Goal: Task Accomplishment & Management: Complete application form

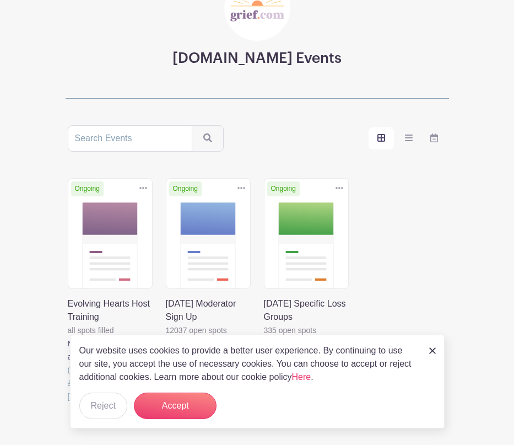
scroll to position [110, 0]
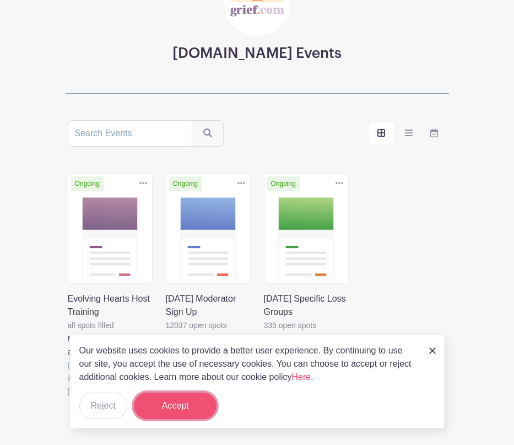
click at [164, 407] on button "Accept" at bounding box center [175, 405] width 83 height 26
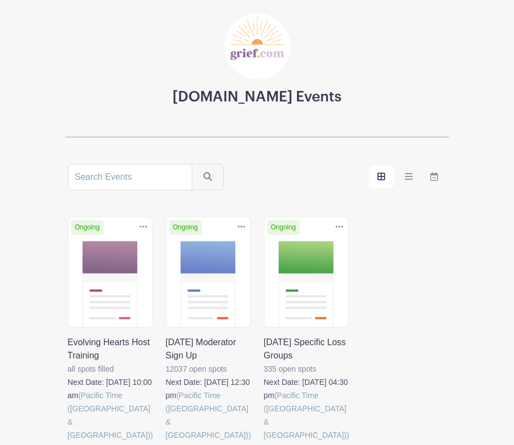
scroll to position [0, 0]
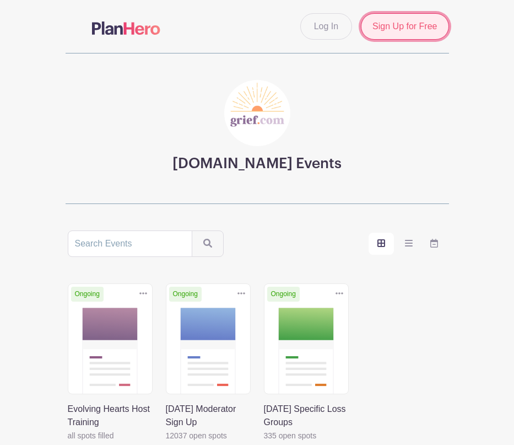
click at [410, 28] on link "Sign Up for Free" at bounding box center [405, 26] width 88 height 26
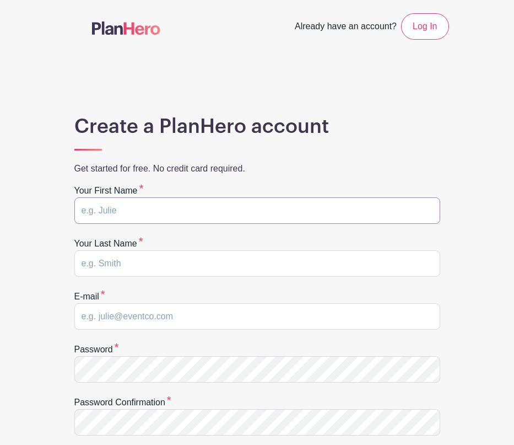
click at [183, 207] on input "text" at bounding box center [257, 210] width 366 height 26
type input "[PERSON_NAME]"
type input "[EMAIL_ADDRESS][DOMAIN_NAME]"
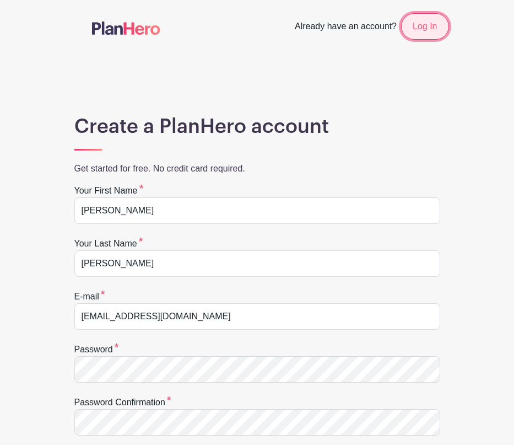
click at [427, 24] on link "Log In" at bounding box center [424, 26] width 47 height 26
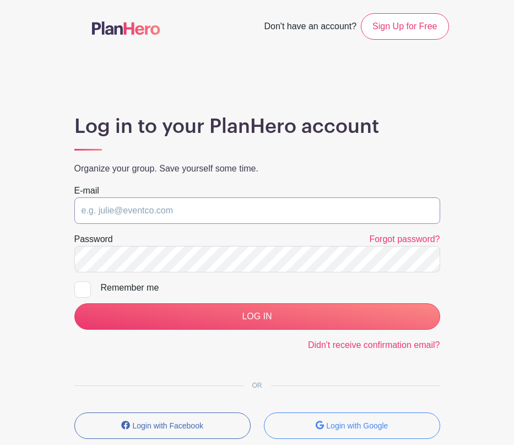
type input "[EMAIL_ADDRESS][DOMAIN_NAME]"
click at [82, 287] on div at bounding box center [82, 289] width 17 height 17
click at [82, 287] on input "Remember me" at bounding box center [77, 284] width 7 height 7
checkbox input "true"
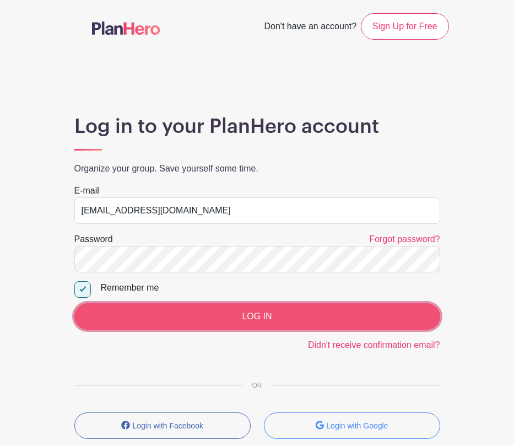
click at [262, 316] on input "LOG IN" at bounding box center [257, 316] width 366 height 26
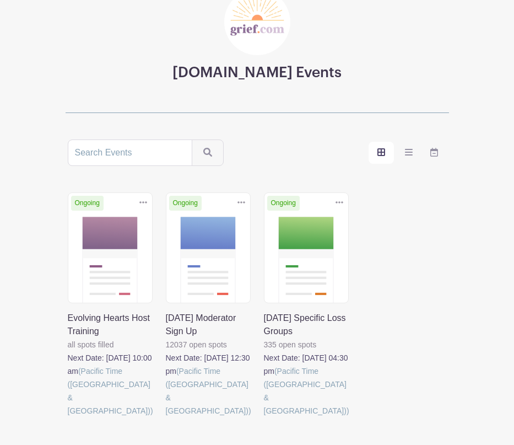
scroll to position [67, 0]
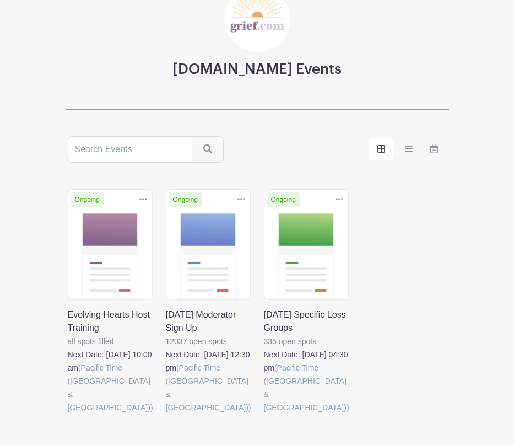
click at [264, 414] on link at bounding box center [264, 414] width 0 height 0
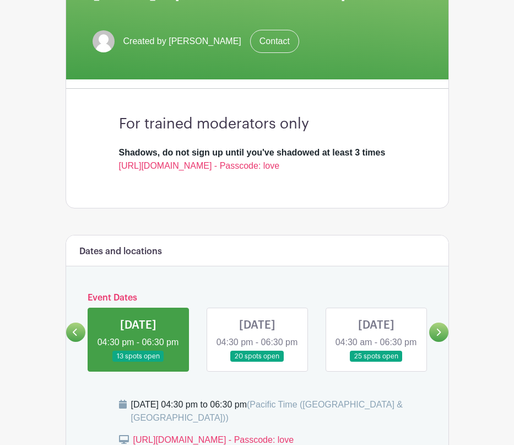
scroll to position [177, 0]
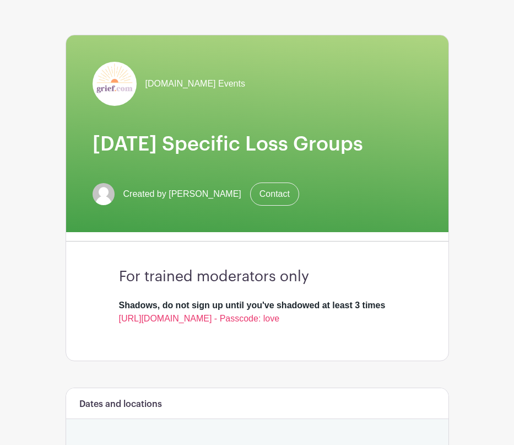
scroll to position [0, 0]
